Goal: Navigation & Orientation: Find specific page/section

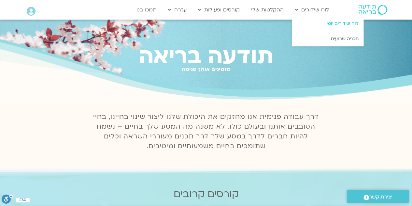
click at [330, 22] on link "לוח שידורים יומי" at bounding box center [328, 23] width 72 height 15
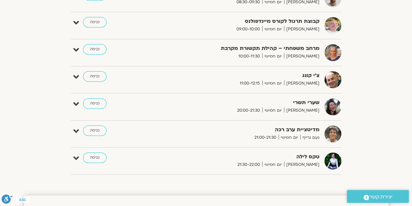
scroll to position [234, 0]
